Goal: Information Seeking & Learning: Find specific fact

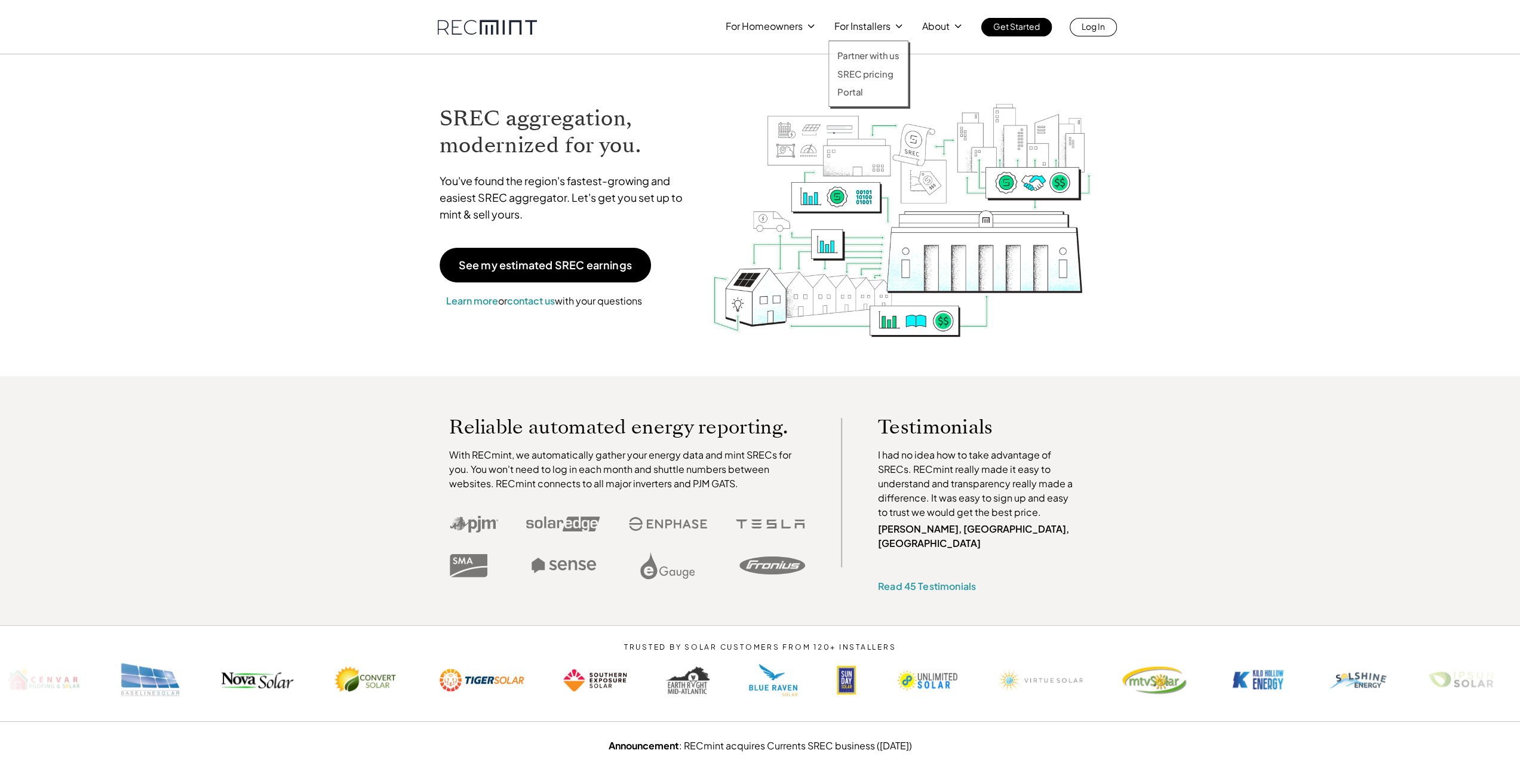
click at [858, 27] on p "For Installers" at bounding box center [862, 26] width 56 height 17
click at [852, 72] on p "SREC pricing" at bounding box center [864, 74] width 55 height 12
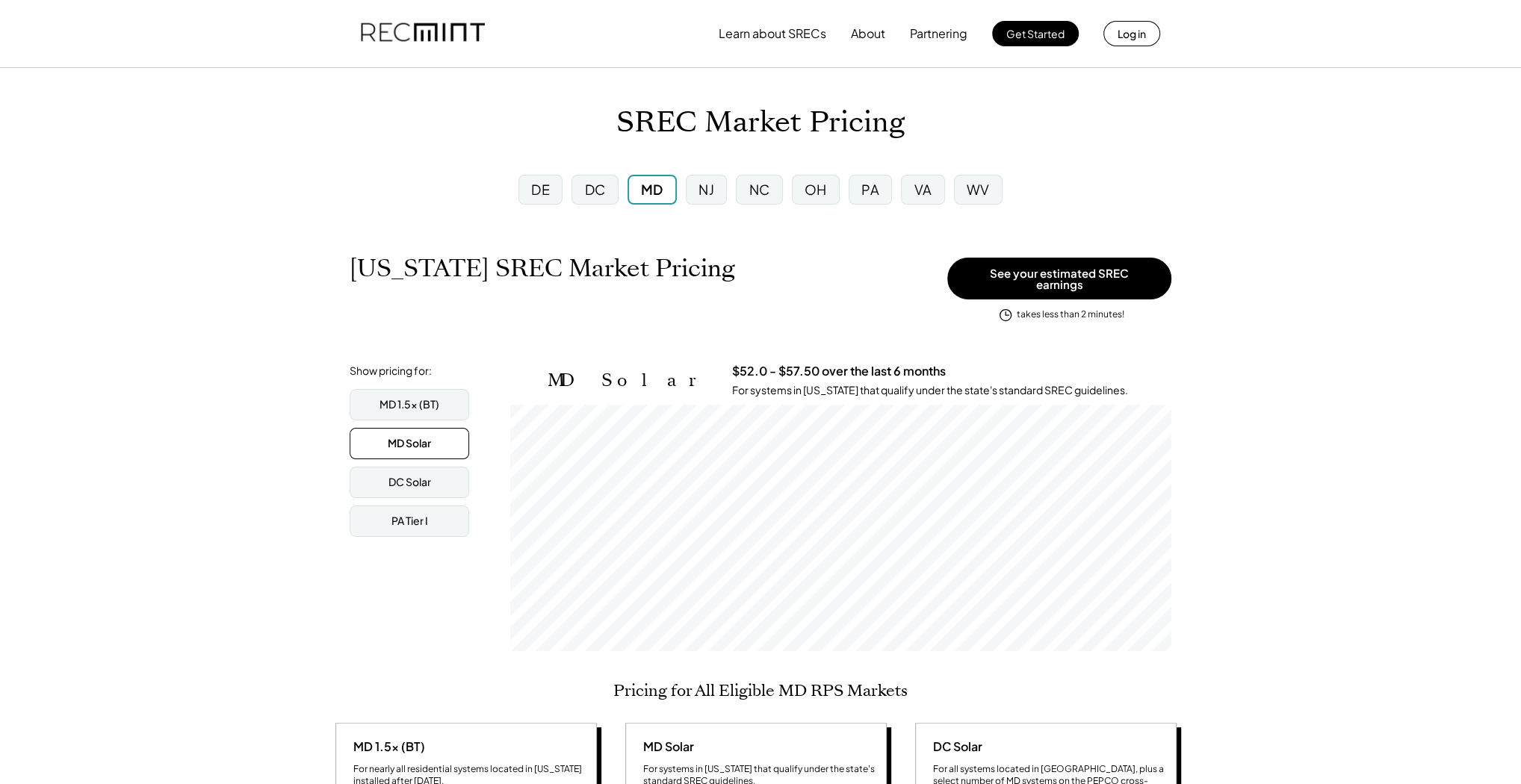
click at [592, 182] on div "DC" at bounding box center [595, 189] width 21 height 18
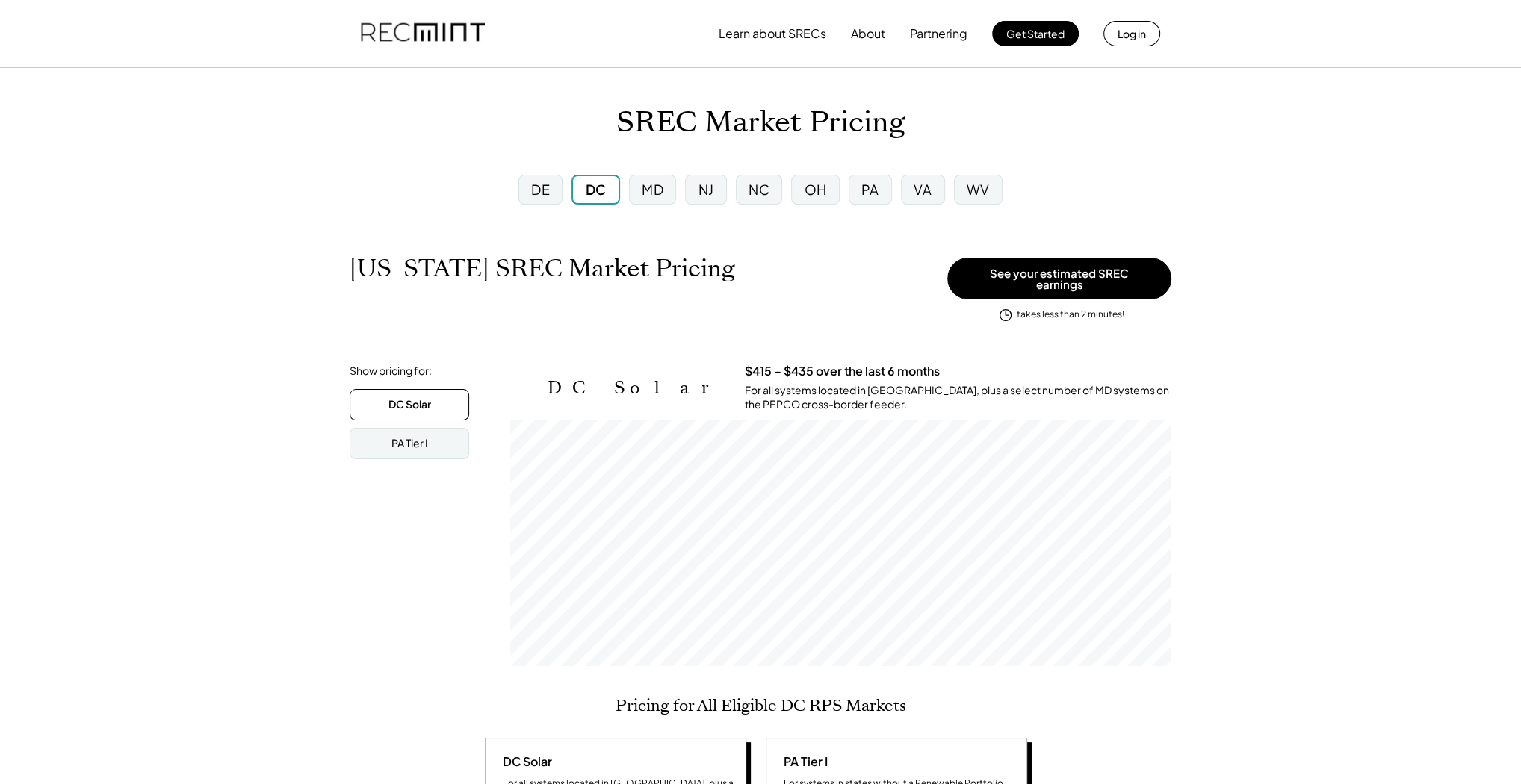
click at [651, 184] on div "MD" at bounding box center [652, 189] width 21 height 18
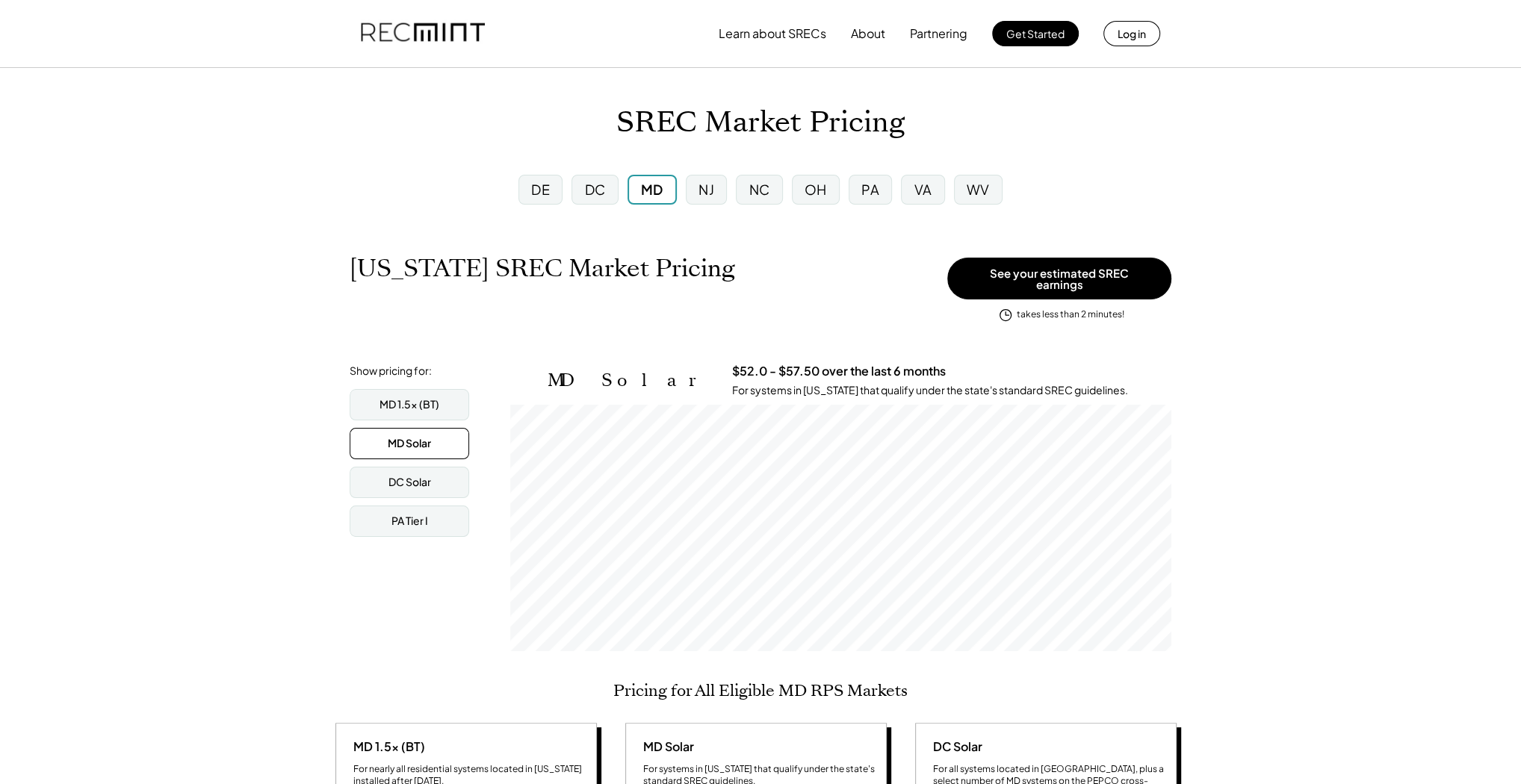
scroll to position [247, 661]
